Goal: Transaction & Acquisition: Purchase product/service

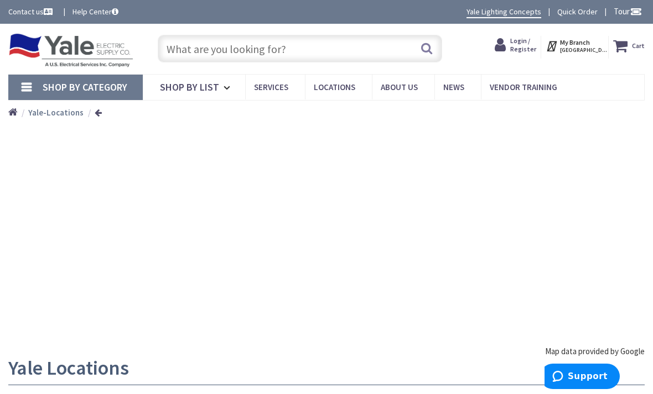
click at [53, 110] on strong "Yale-Locations" at bounding box center [55, 112] width 55 height 11
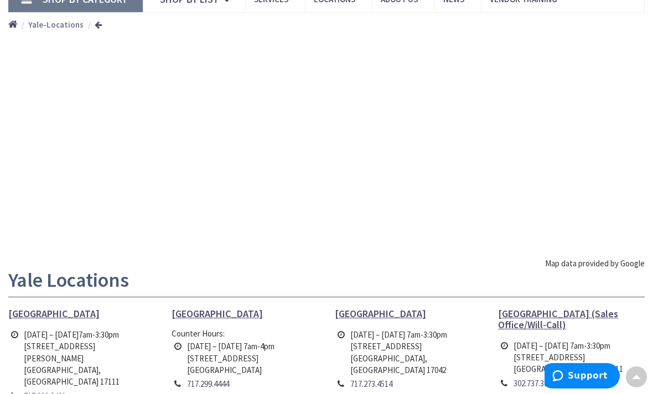
scroll to position [88, 0]
click at [27, 315] on span "[GEOGRAPHIC_DATA]" at bounding box center [53, 314] width 91 height 13
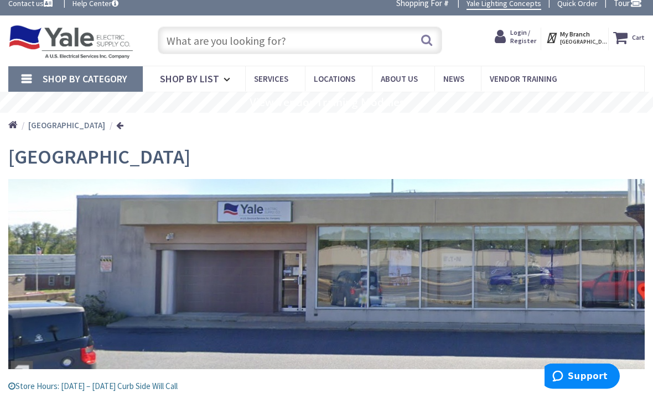
scroll to position [3, 0]
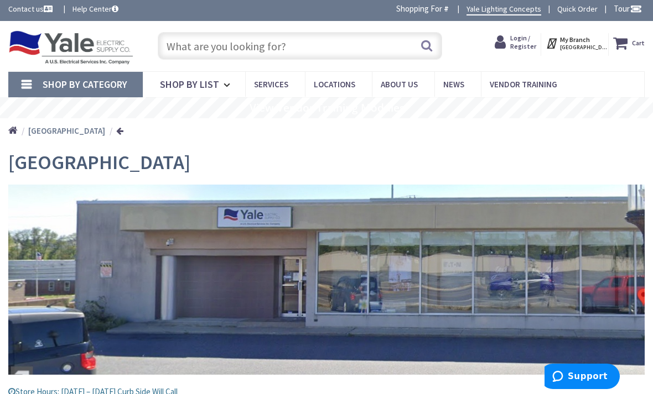
click at [301, 45] on input "text" at bounding box center [300, 46] width 285 height 28
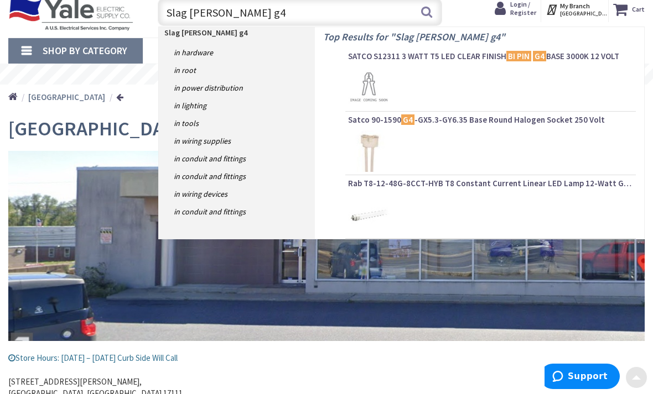
scroll to position [0, 0]
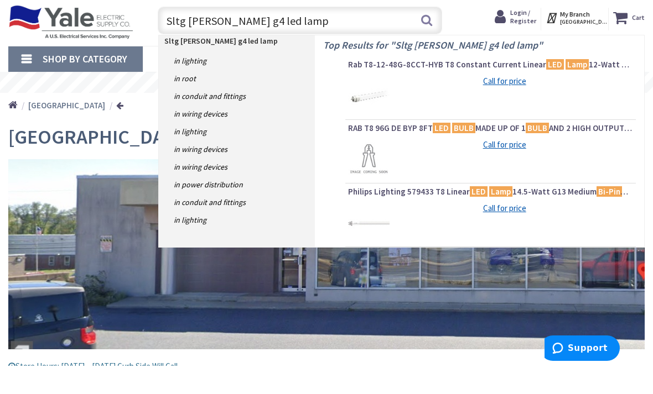
type input "Sltg bipin g4 led lamp"
click at [205, 80] on link "in Lighting" at bounding box center [237, 89] width 156 height 18
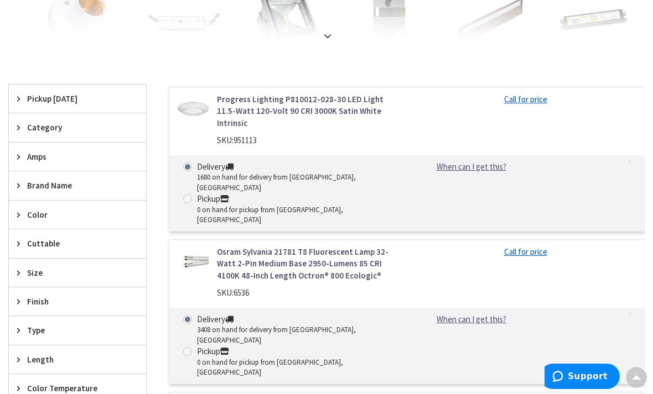
scroll to position [311, 0]
